Goal: Task Accomplishment & Management: Manage account settings

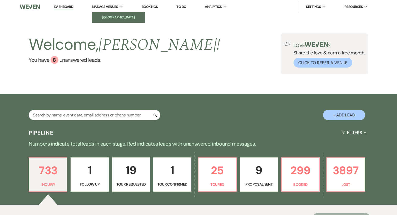
click at [110, 17] on li "[GEOGRAPHIC_DATA]" at bounding box center [118, 17] width 47 height 5
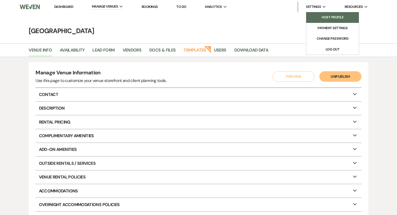
click at [325, 17] on li "Host Profile" at bounding box center [331, 17] width 47 height 5
